Goal: Check status

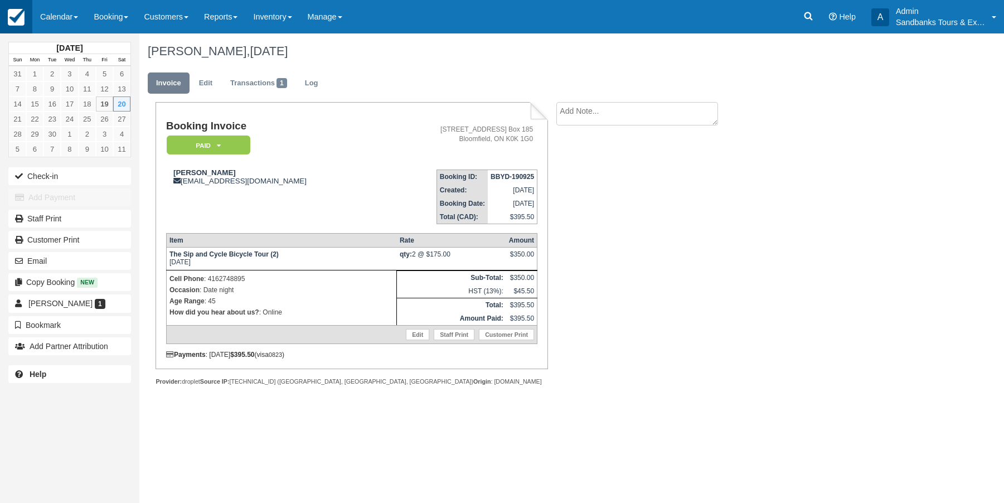
click at [20, 15] on img at bounding box center [16, 17] width 17 height 17
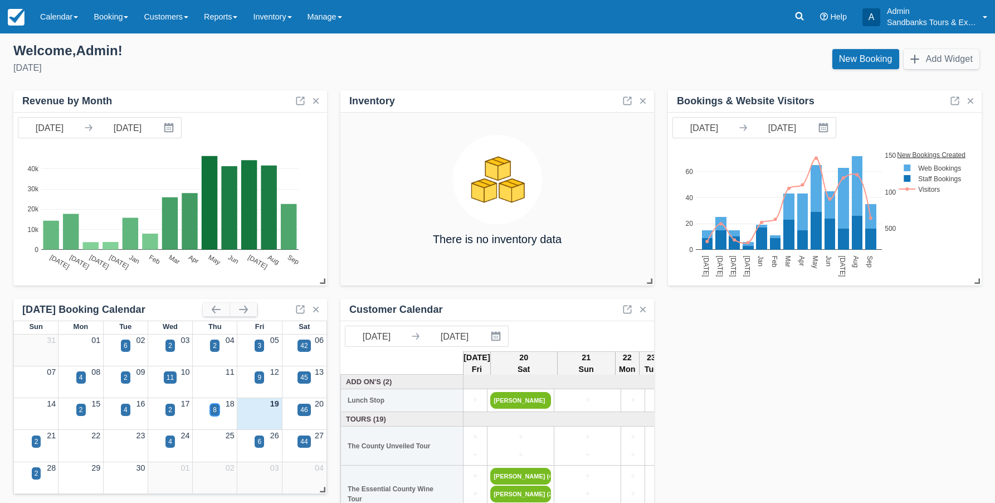
click at [216, 408] on div "8" at bounding box center [215, 410] width 4 height 10
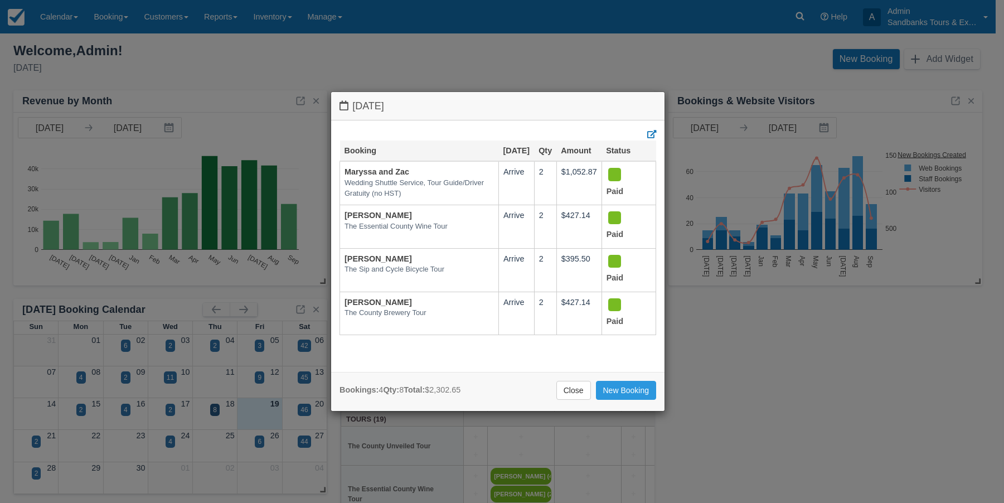
click at [267, 412] on div "[DATE] Booking [DATE] Qty Amount Status [PERSON_NAME] and Zac Wedding Shuttle S…" at bounding box center [502, 251] width 1004 height 503
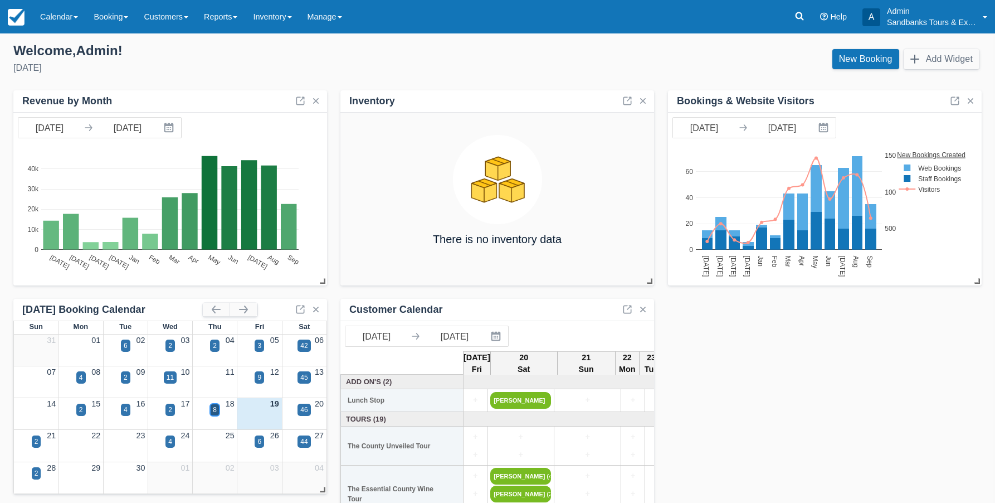
click at [216, 406] on div "8" at bounding box center [215, 410] width 4 height 10
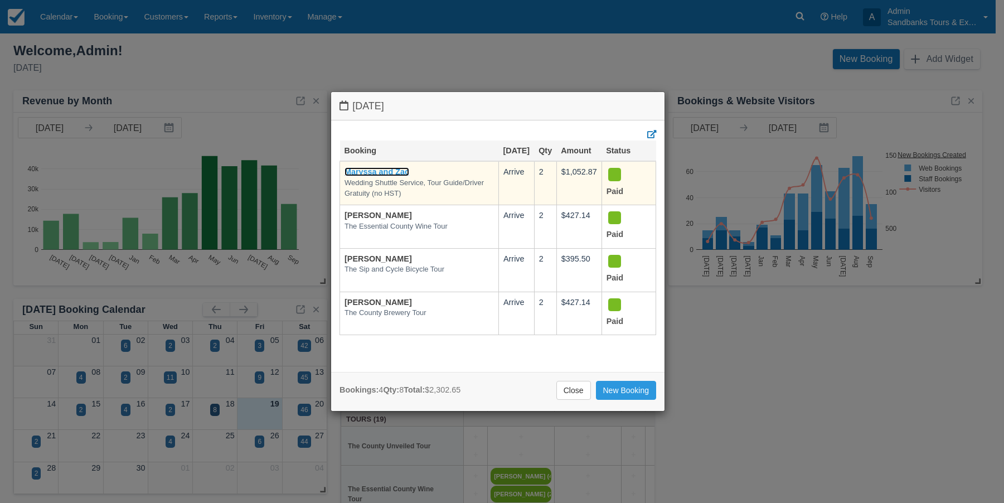
click at [366, 176] on link "Maryssa and Zac" at bounding box center [376, 171] width 65 height 9
